Goal: Task Accomplishment & Management: Complete application form

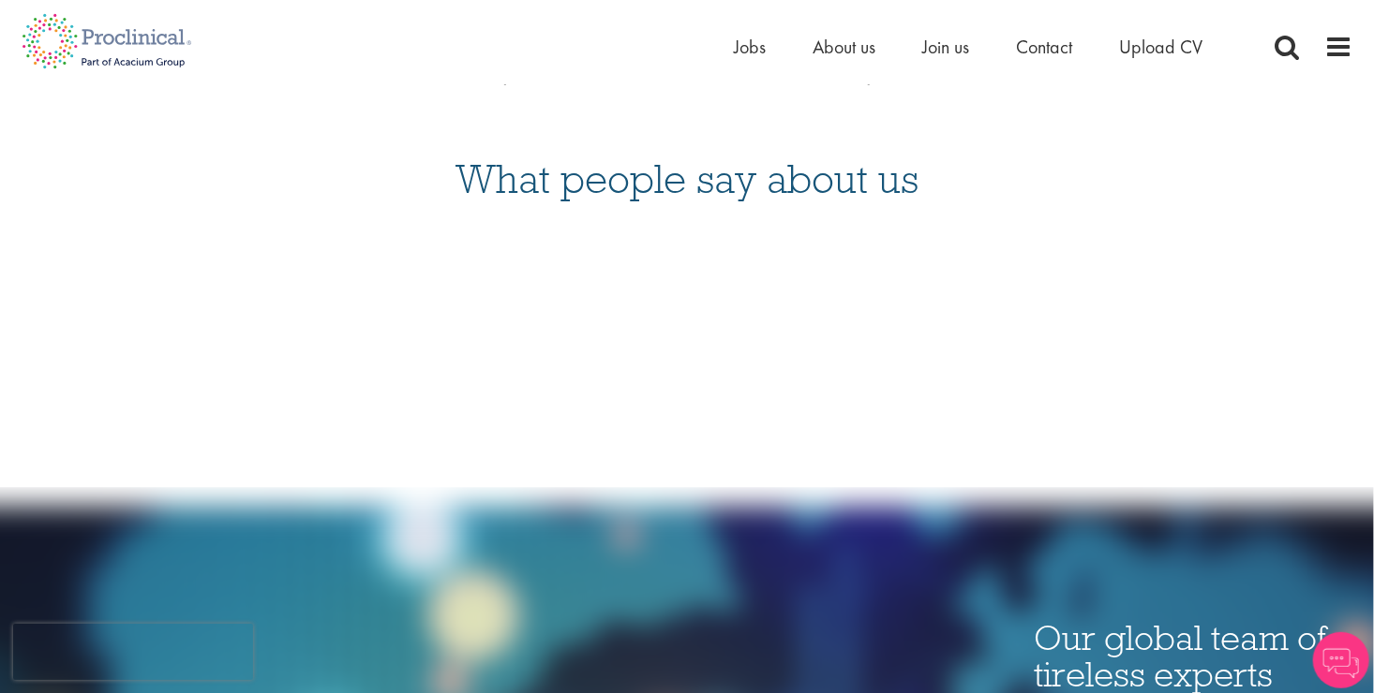
scroll to position [1968, 0]
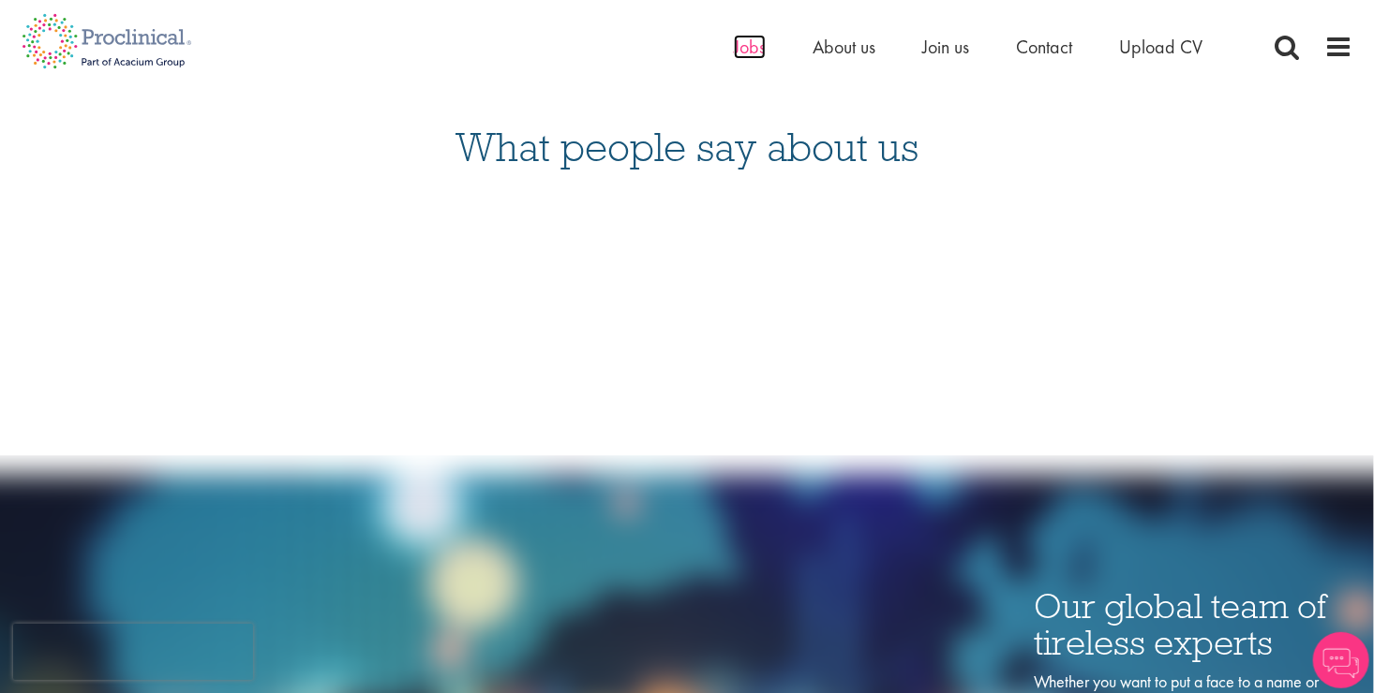
click at [743, 52] on span "Jobs" at bounding box center [750, 47] width 32 height 24
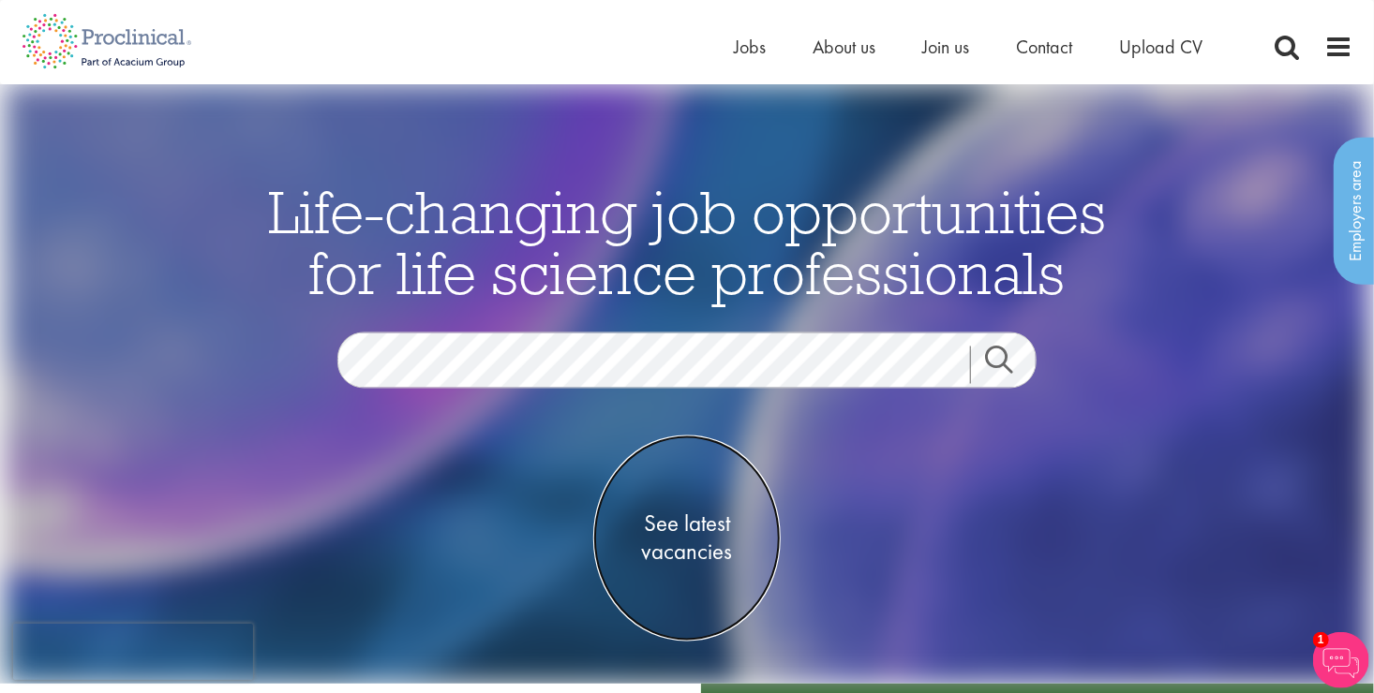
click at [692, 526] on span "See latest vacancies" at bounding box center [686, 539] width 187 height 56
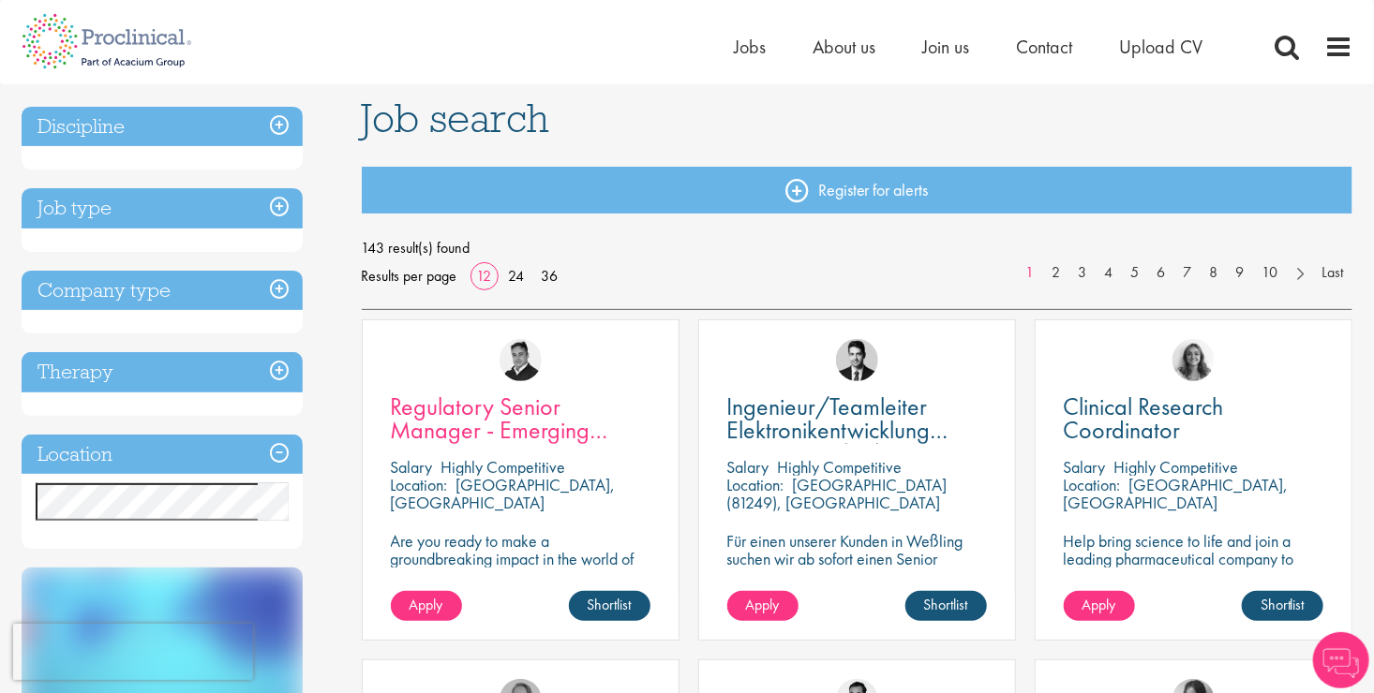
scroll to position [375, 0]
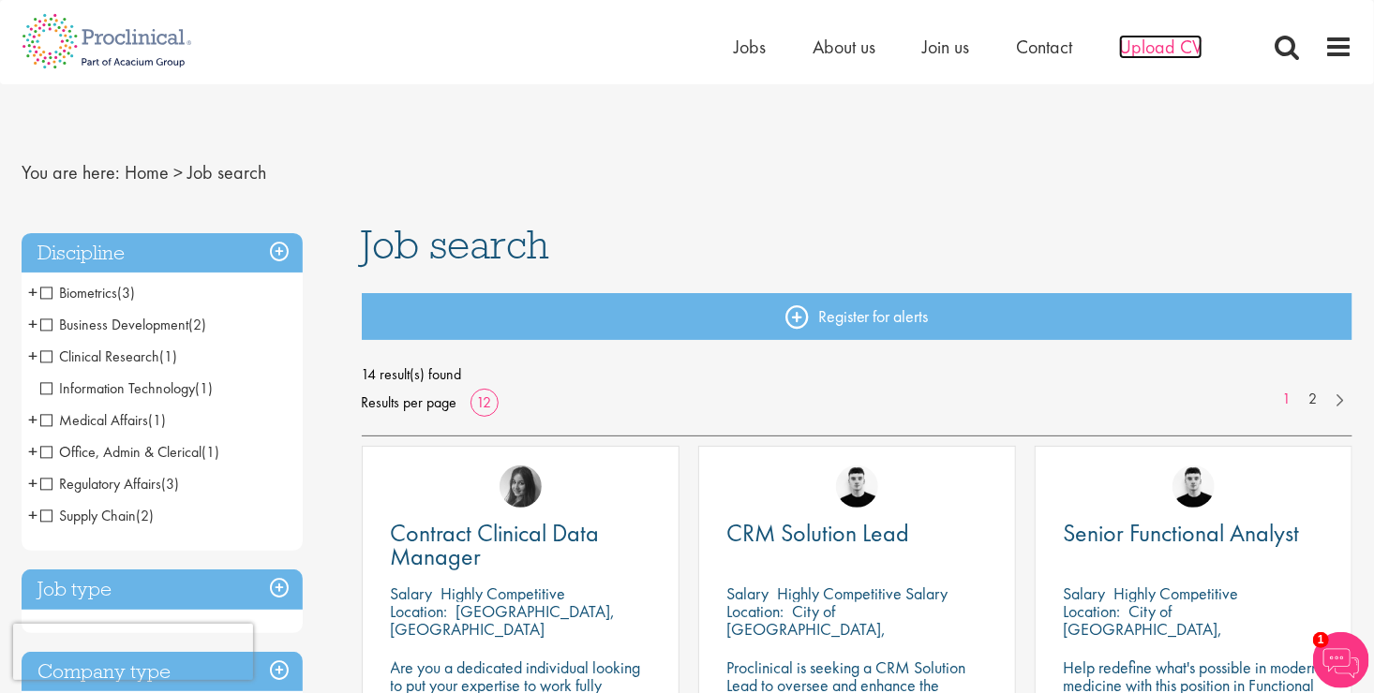
click at [1134, 51] on span "Upload CV" at bounding box center [1160, 47] width 83 height 24
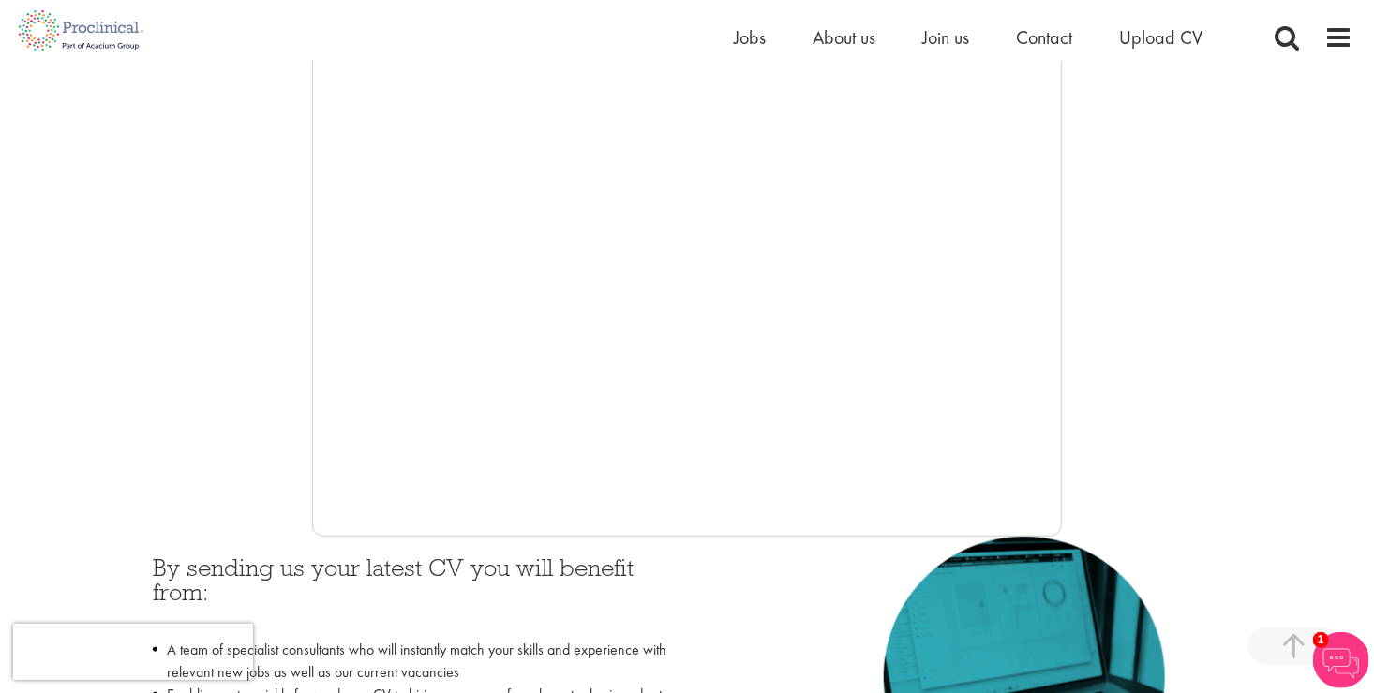
scroll to position [469, 0]
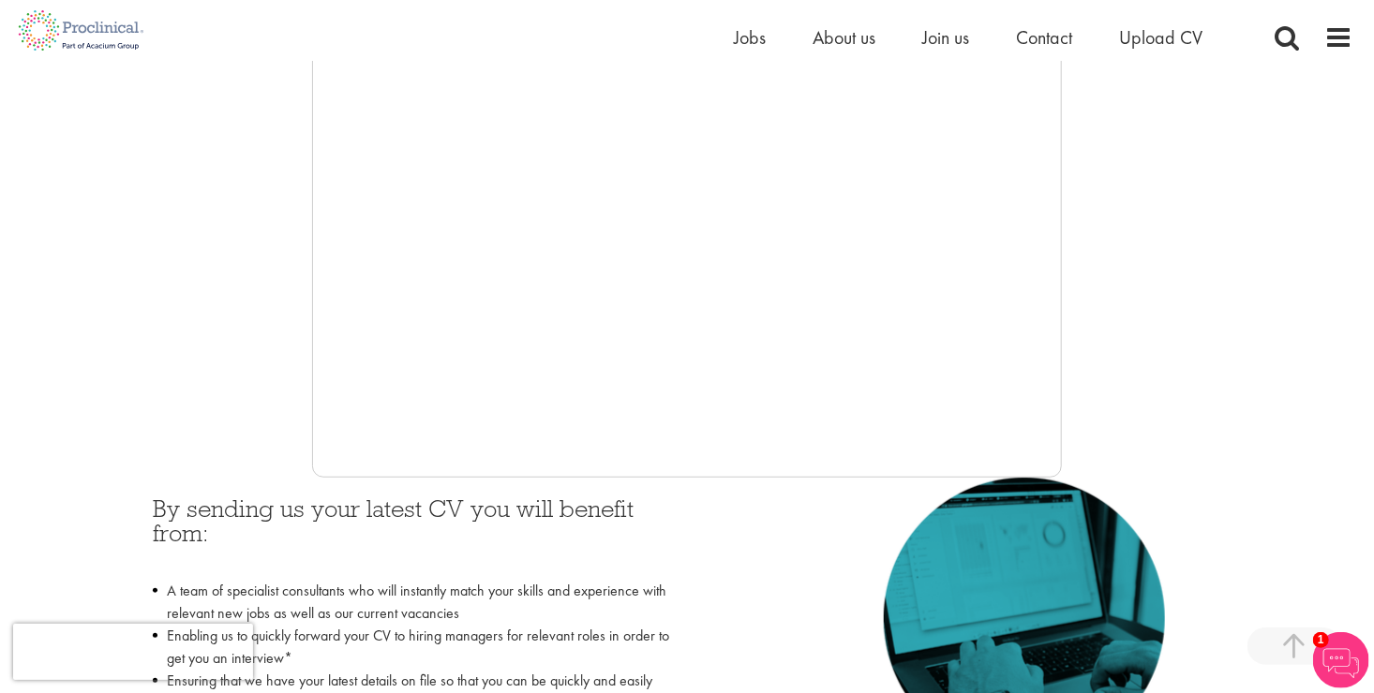
click at [226, 294] on div at bounding box center [687, 197] width 1331 height 562
click at [181, 349] on div at bounding box center [687, 197] width 1331 height 562
